Goal: Communication & Community: Ask a question

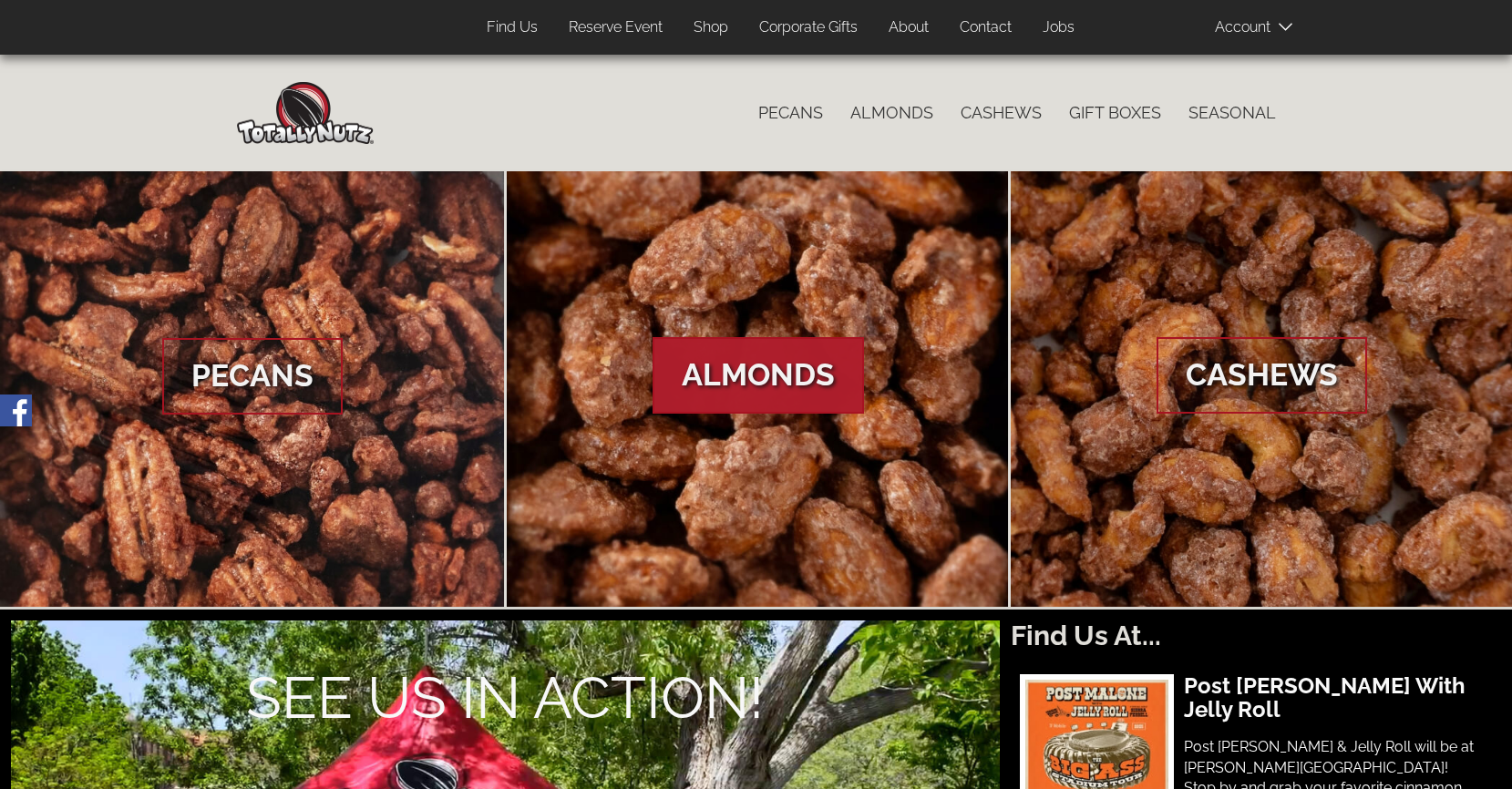
click at [984, 20] on link "Contact" at bounding box center [985, 28] width 79 height 36
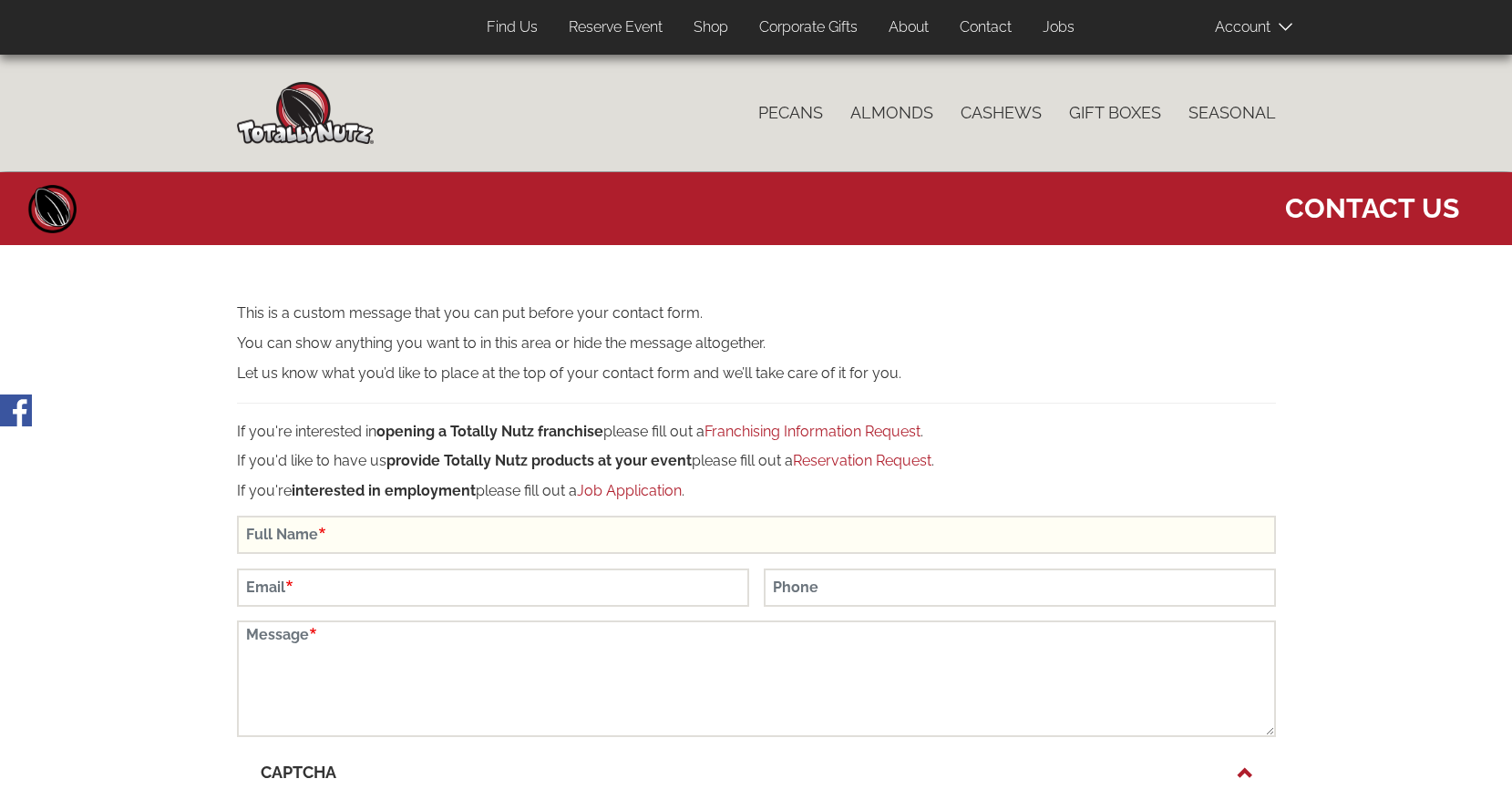
click at [614, 526] on input "Full Name" at bounding box center [756, 535] width 1039 height 39
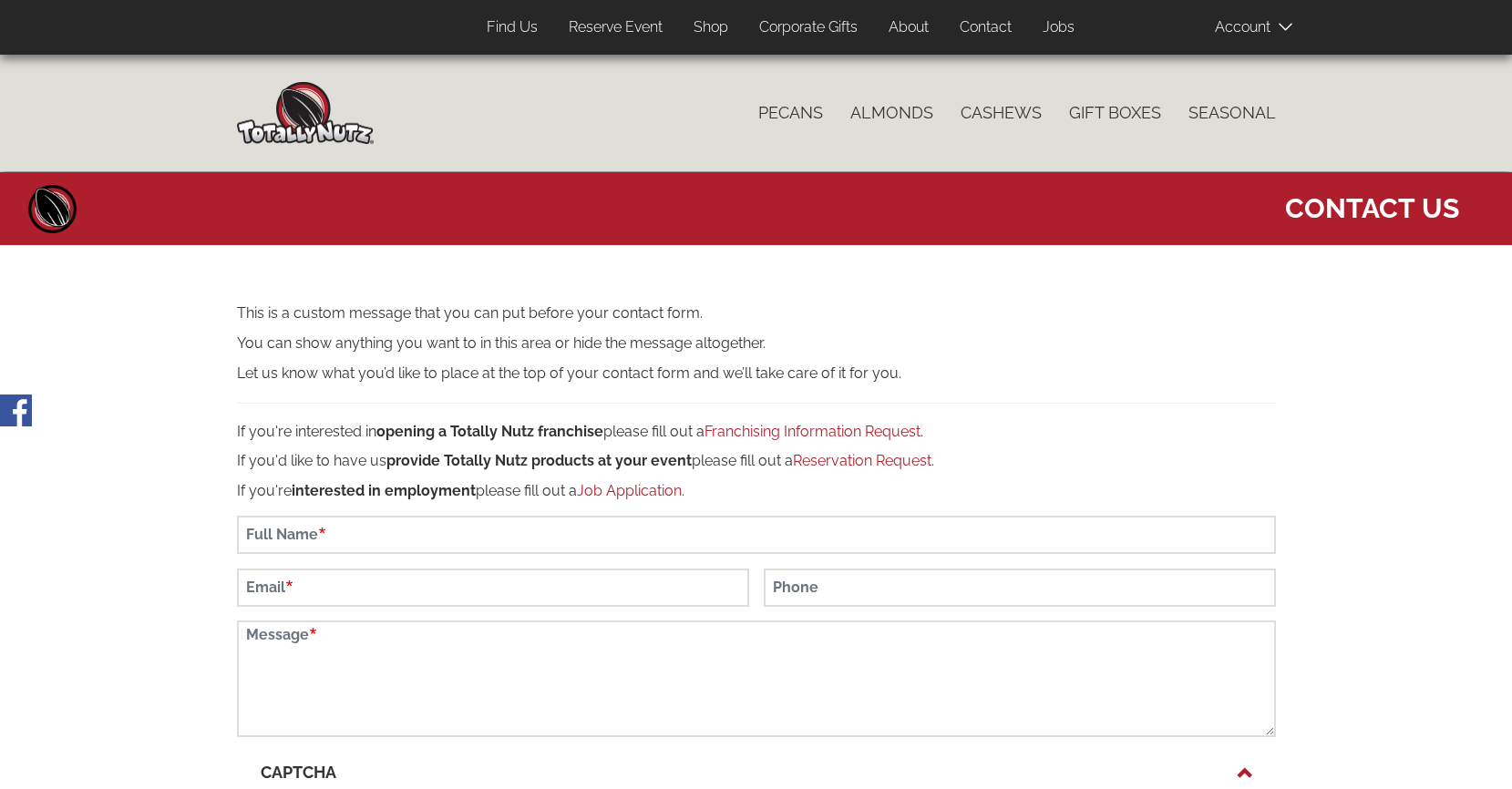
type input "[PERSON_NAME]"
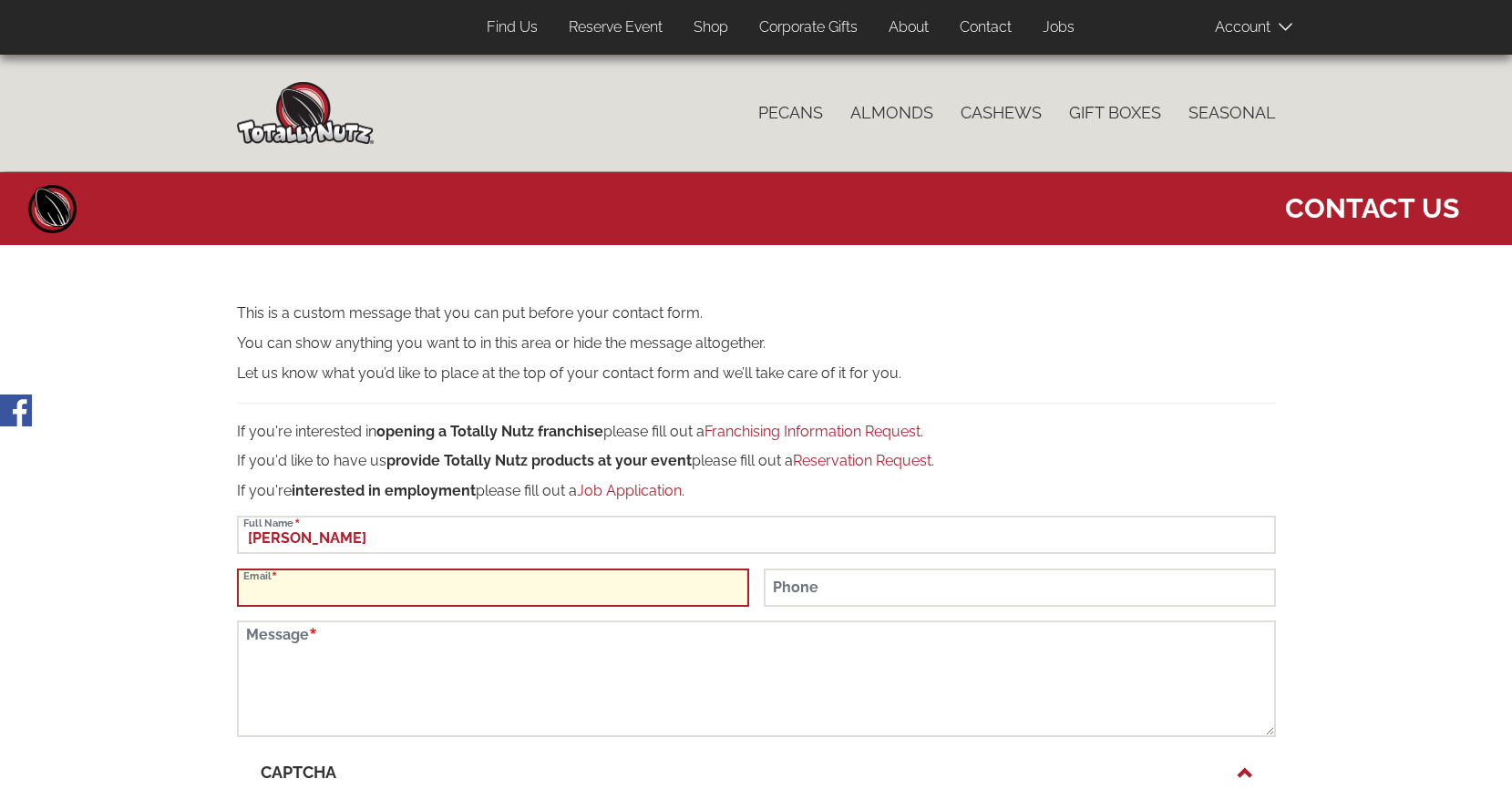
type input "[EMAIL_ADDRESS][DOMAIN_NAME]"
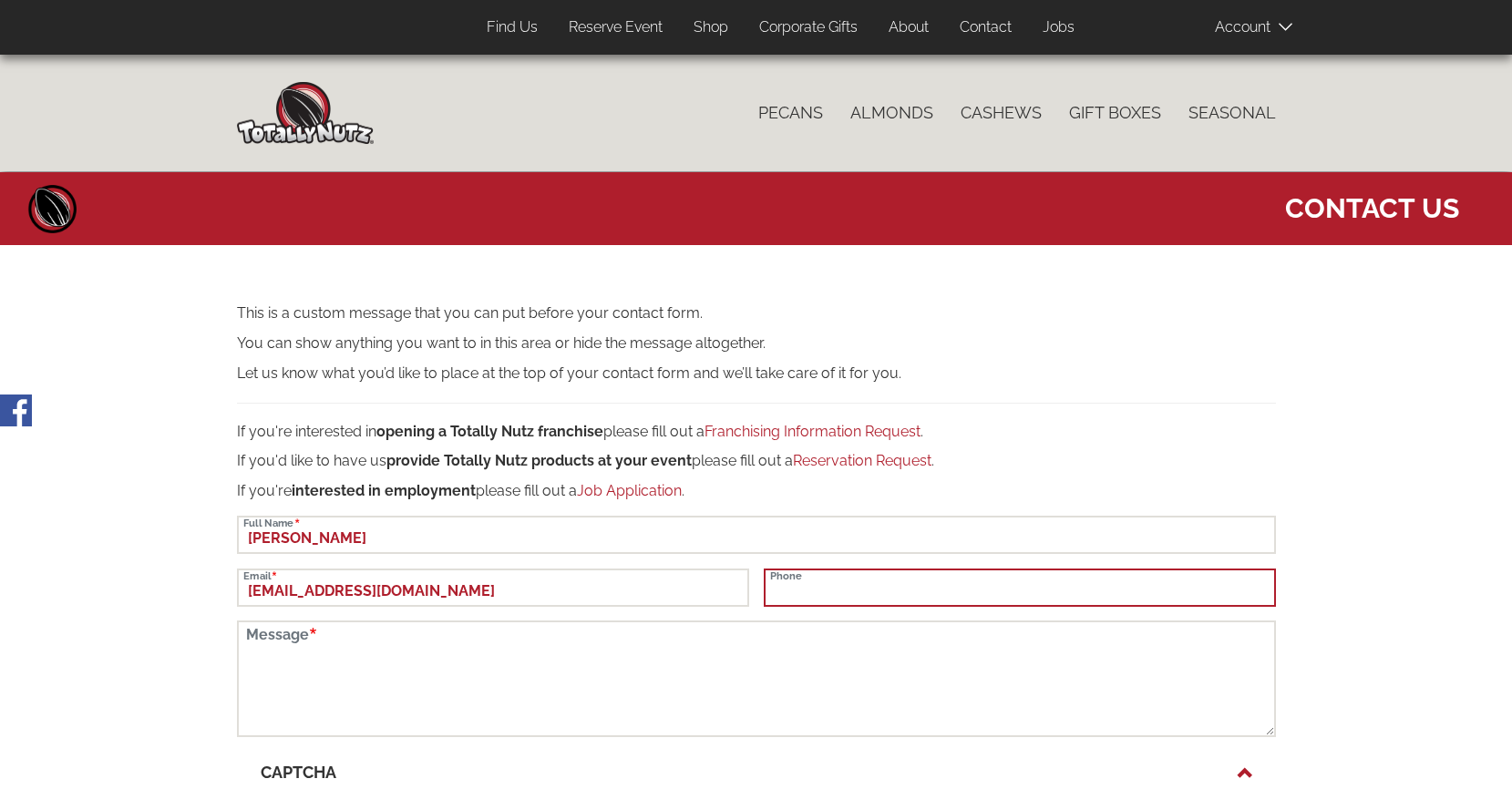
type input "9096801592"
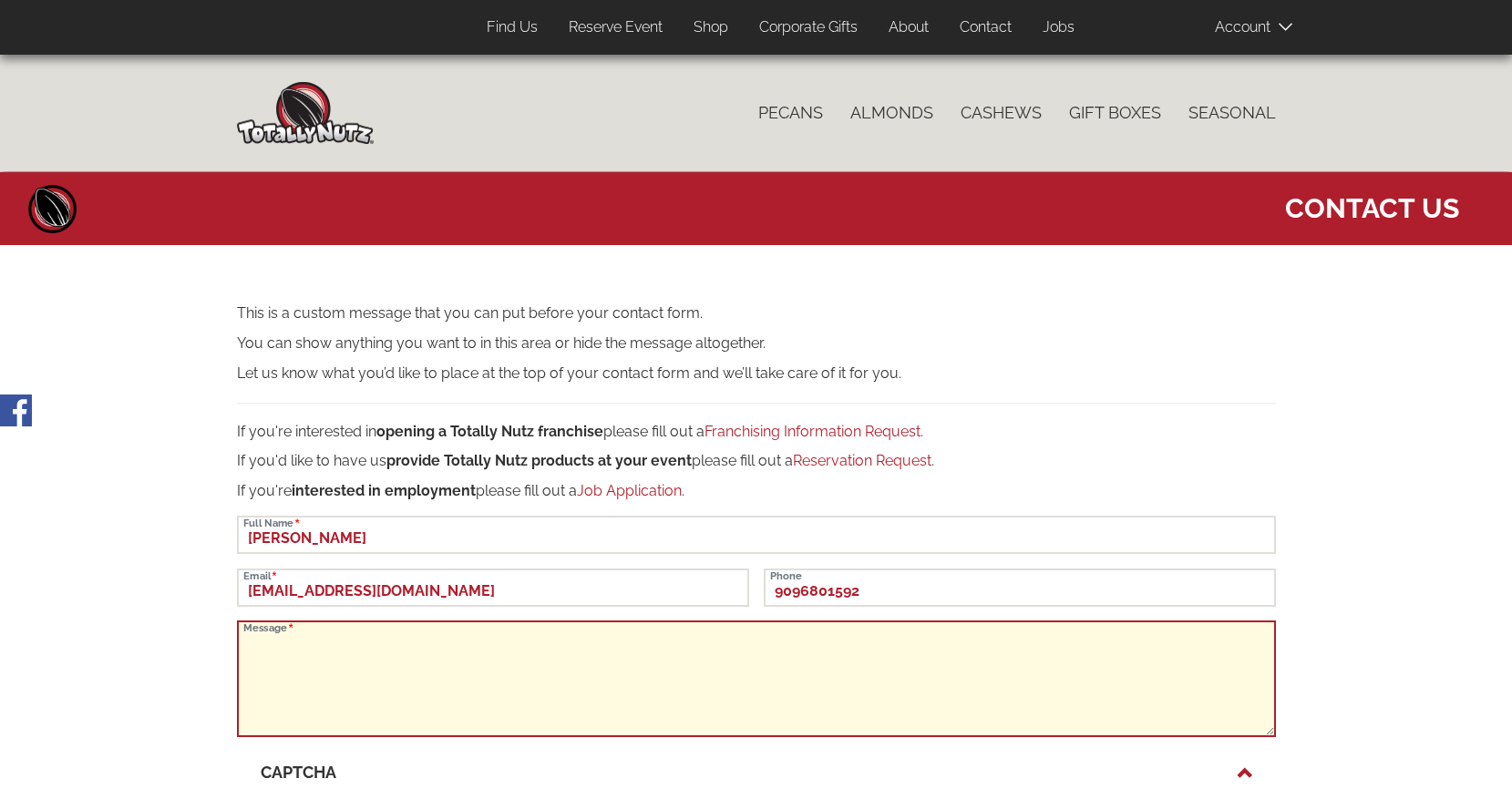
click at [445, 667] on textarea "Message" at bounding box center [756, 679] width 1039 height 117
paste textarea "Lo! I dolo sita consect adipi eli sedd! E’t incididu utl etdol mag aliqua Enima…"
type textarea "Hi! I hope this message finds you well! I’m reaching out about our annual Holid…"
